Goal: Information Seeking & Learning: Check status

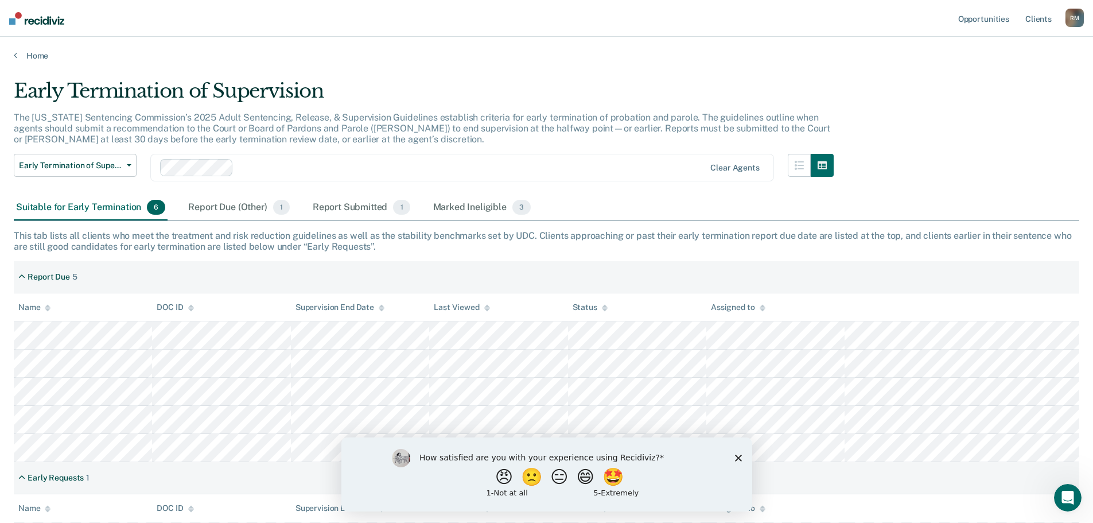
click at [956, 146] on div "Early Termination of Supervision The [US_STATE] Sentencing Commission’s 2025 Ad…" at bounding box center [547, 258] width 1066 height 358
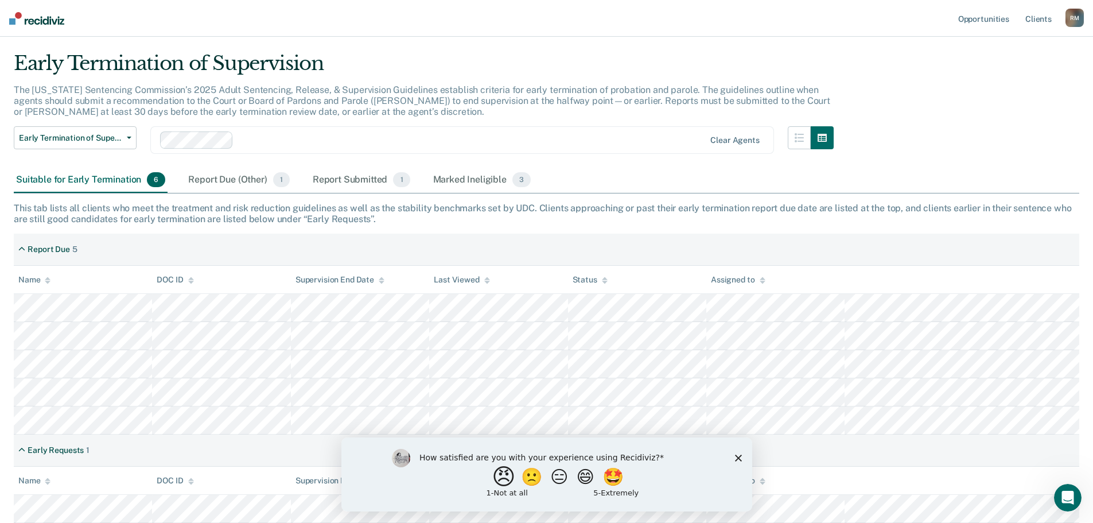
click at [500, 483] on button "😠" at bounding box center [504, 476] width 27 height 23
click at [735, 460] on polygon "Close survey" at bounding box center [738, 462] width 7 height 7
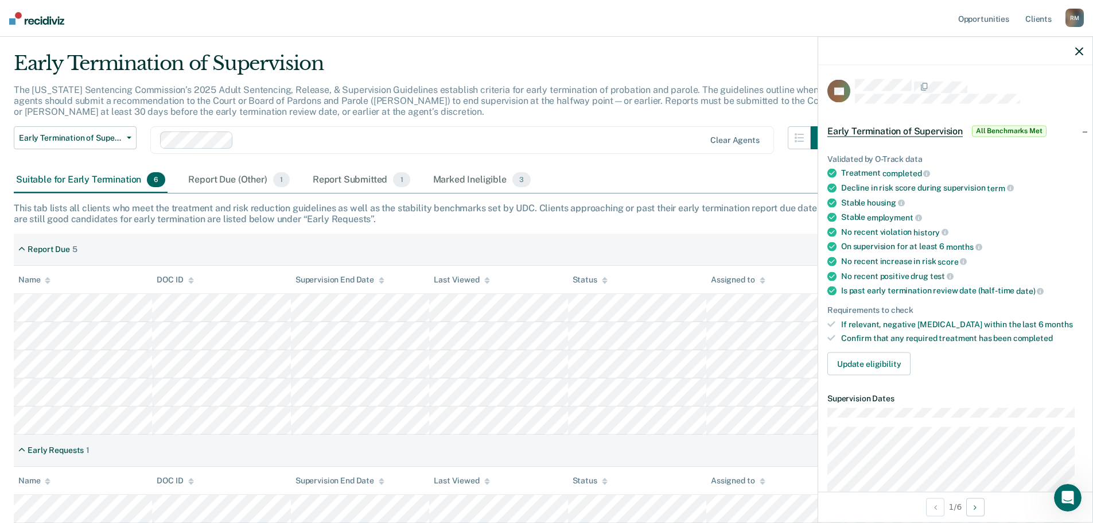
click at [1077, 50] on icon "button" at bounding box center [1080, 51] width 8 height 8
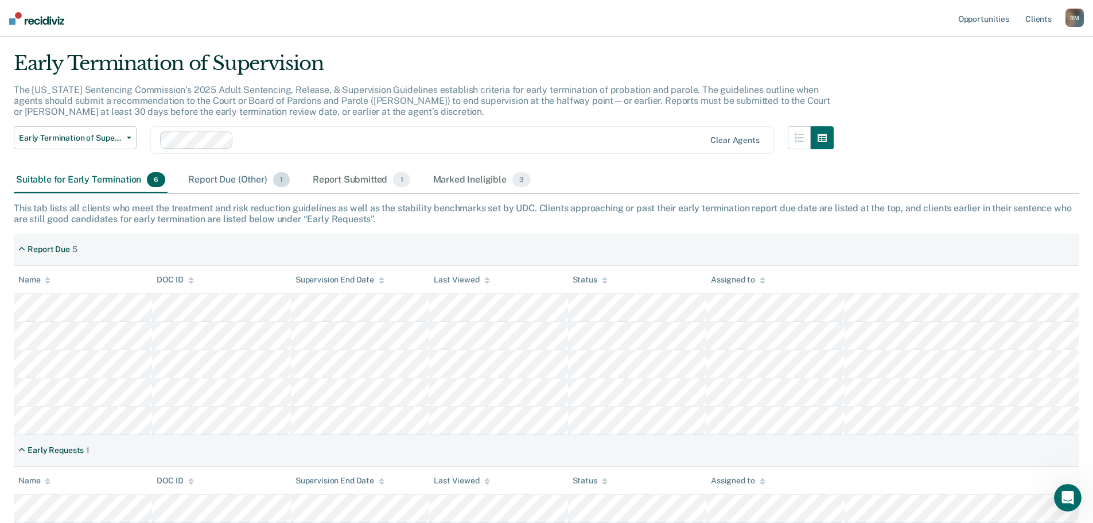
click at [209, 176] on div "Report Due (Other) 1" at bounding box center [239, 180] width 106 height 25
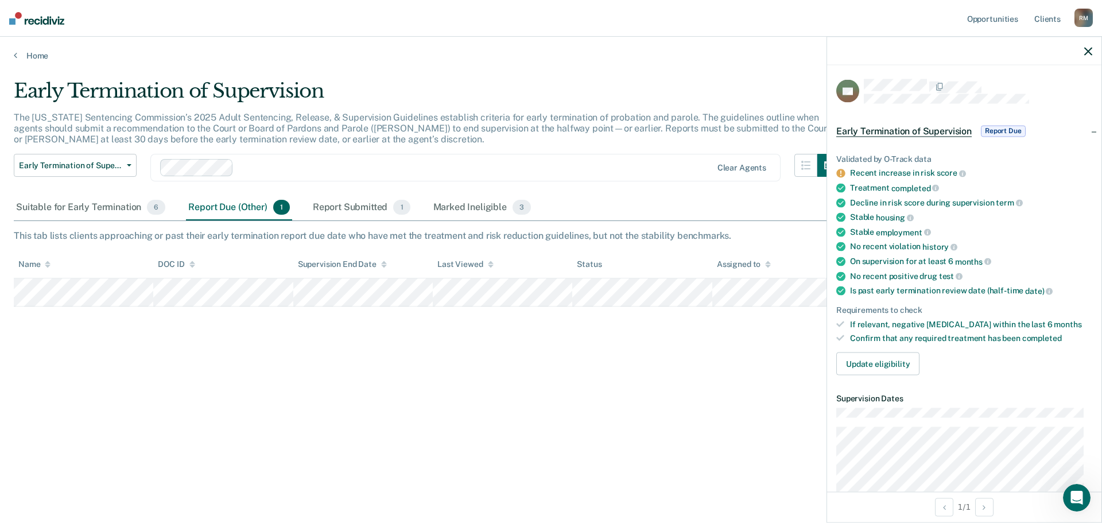
click at [716, 417] on div "Early Termination of Supervision The [US_STATE] Sentencing Commission’s 2025 Ad…" at bounding box center [551, 258] width 1074 height 358
click at [1088, 52] on icon "button" at bounding box center [1088, 51] width 8 height 8
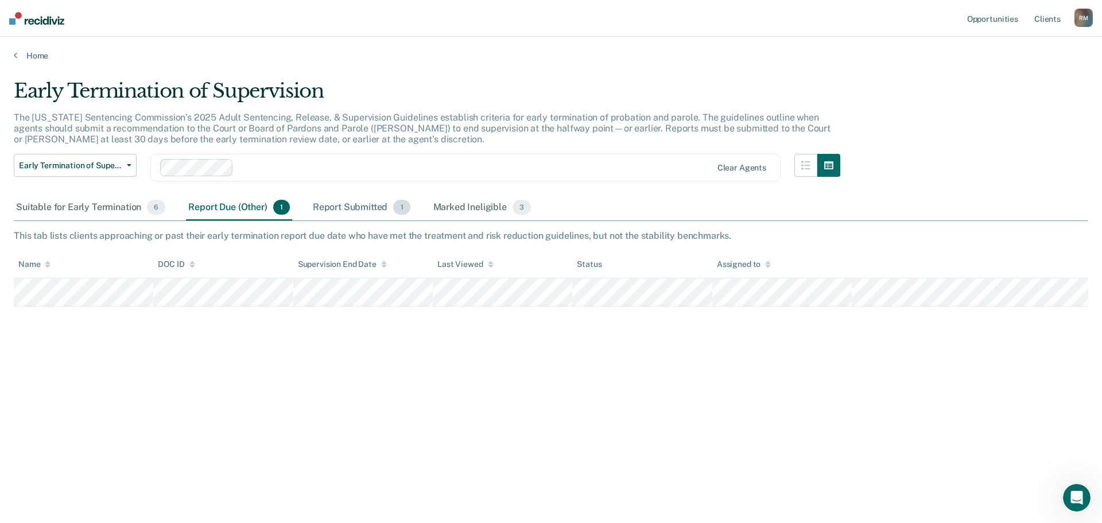
click at [351, 208] on div "Report Submitted 1" at bounding box center [362, 207] width 102 height 25
click at [482, 206] on div "Marked Ineligible 3" at bounding box center [482, 207] width 103 height 25
